Goal: Information Seeking & Learning: Find specific fact

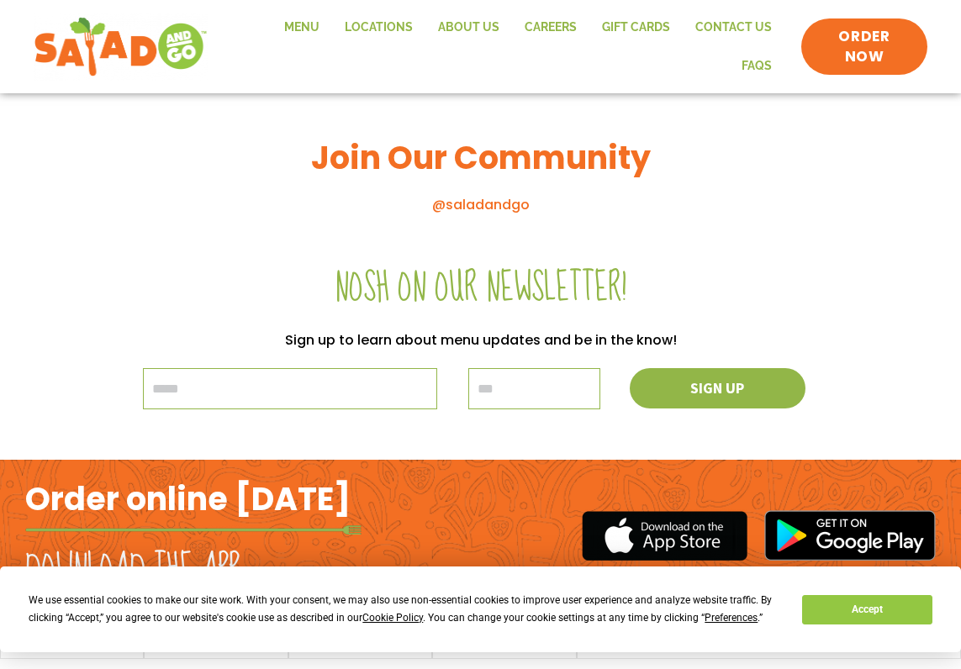
scroll to position [1875, 0]
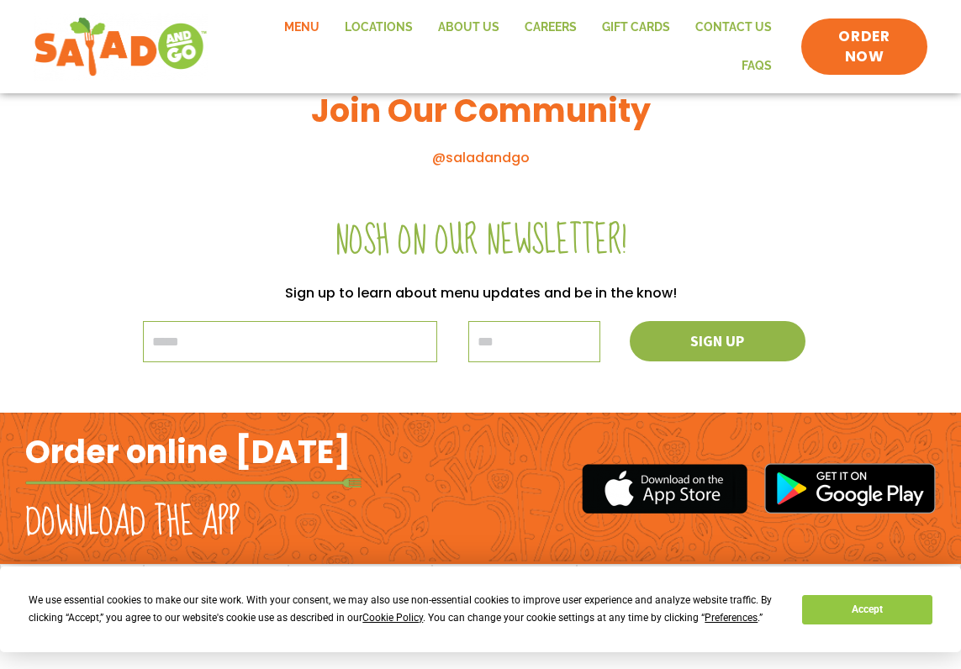
click at [304, 23] on link "Menu" at bounding box center [302, 27] width 61 height 39
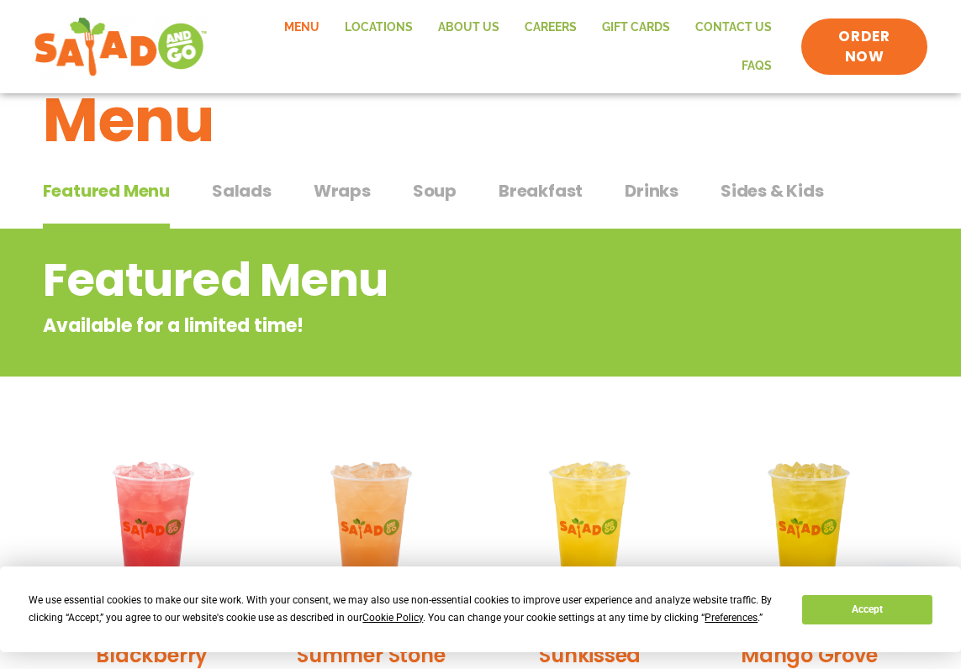
scroll to position [46, 0]
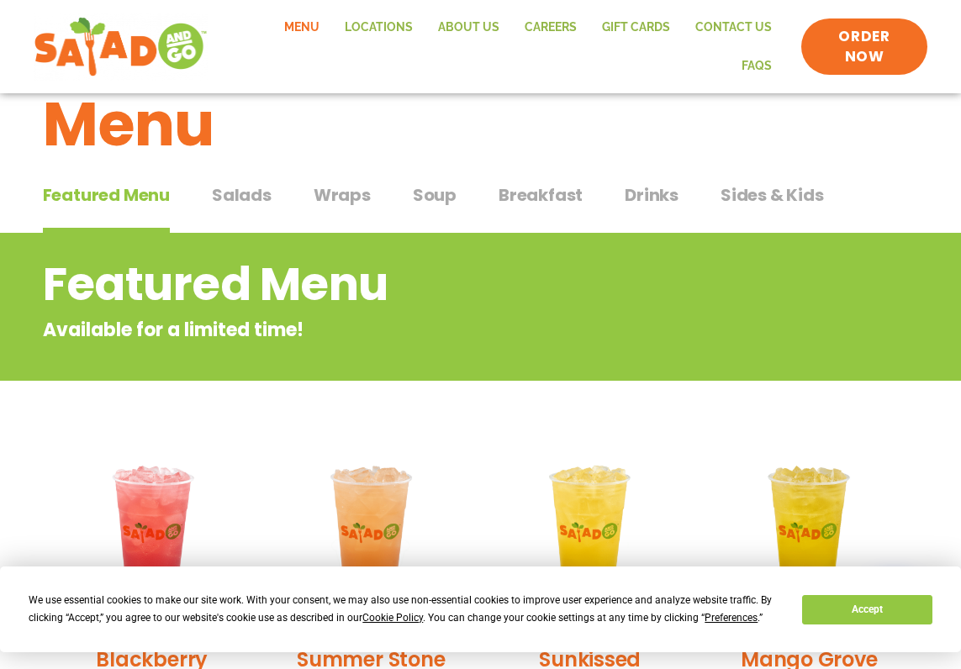
click at [224, 198] on span "Salads" at bounding box center [242, 194] width 60 height 25
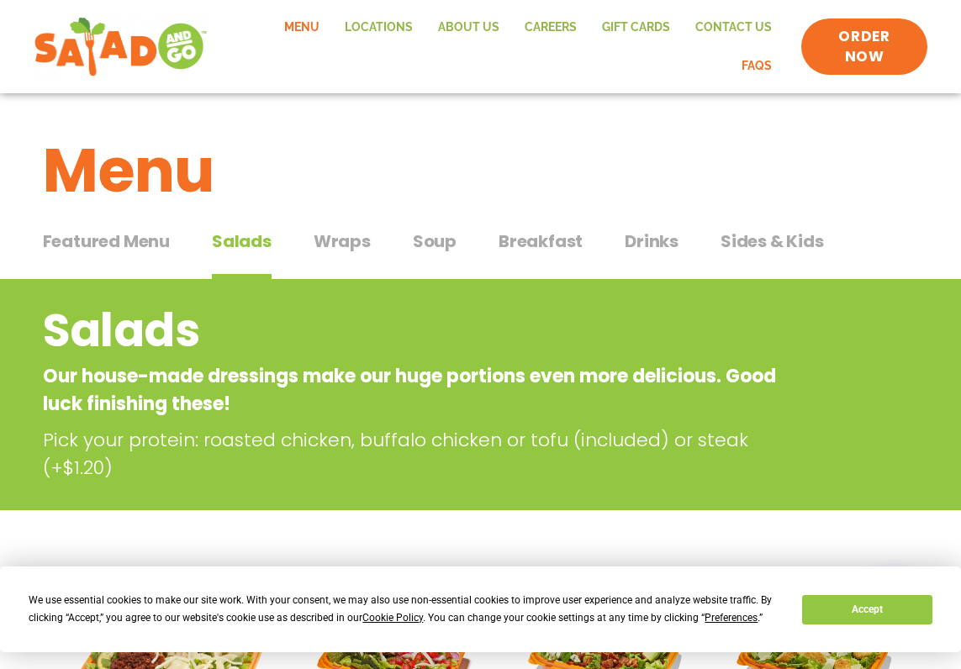
click at [757, 68] on link "FAQs" at bounding box center [756, 66] width 55 height 39
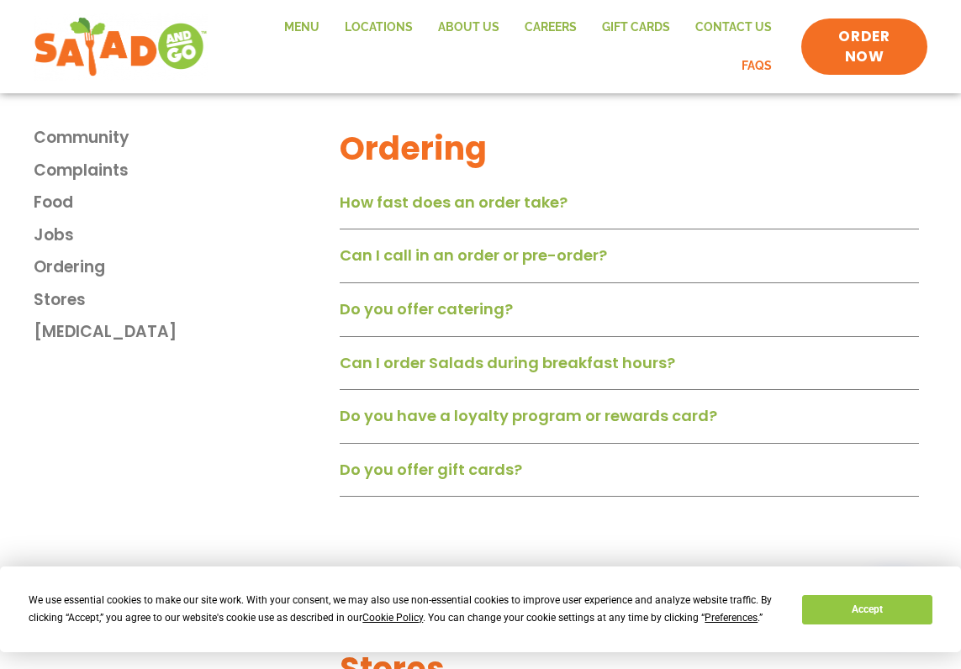
scroll to position [2089, 0]
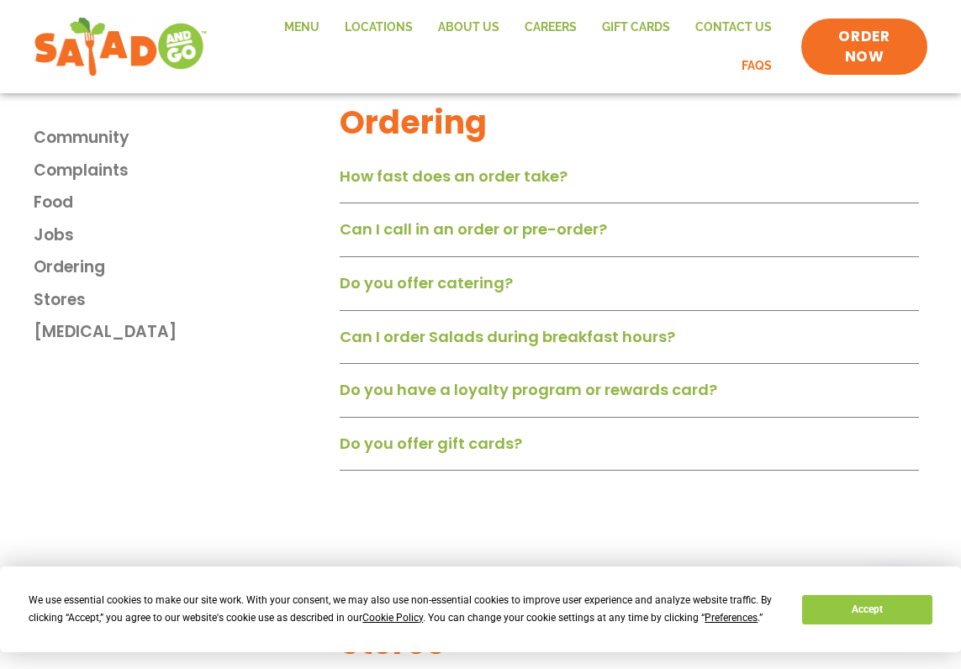
click at [400, 288] on link "Do you offer catering?" at bounding box center [426, 282] width 173 height 21
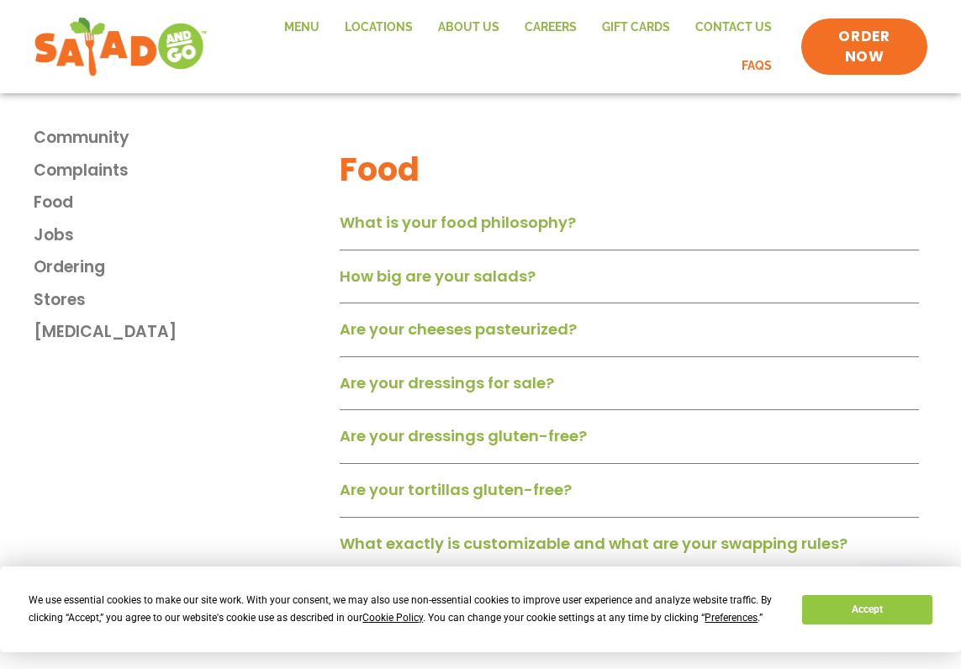
scroll to position [1212, 0]
